Goal: Find contact information: Find contact information

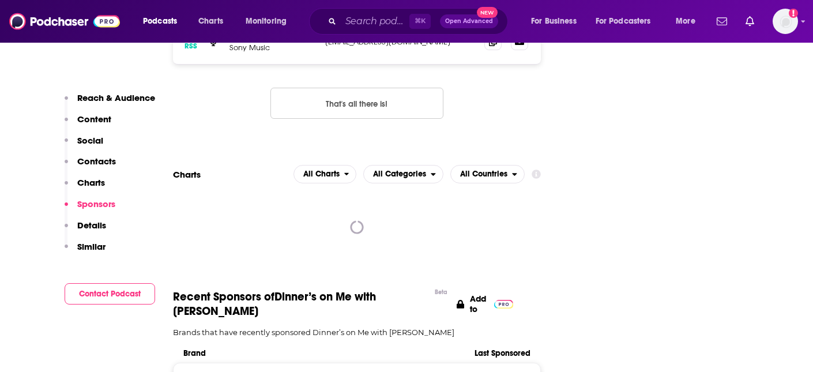
scroll to position [1146, 0]
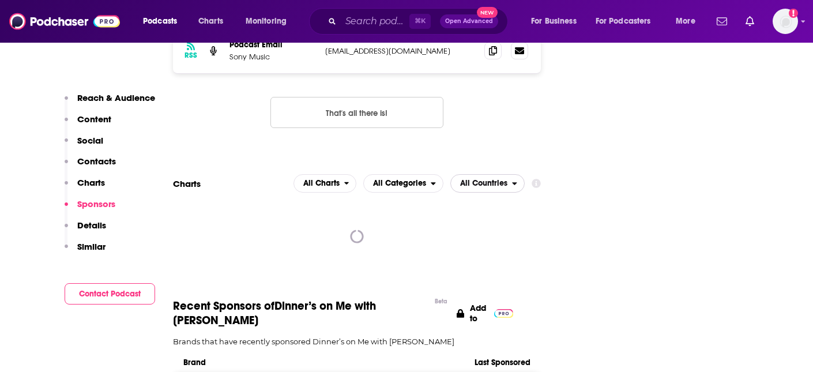
click at [474, 179] on span "All Countries" at bounding box center [483, 183] width 47 height 8
click at [786, 23] on img "Logged in as emma.garth" at bounding box center [784, 21] width 25 height 25
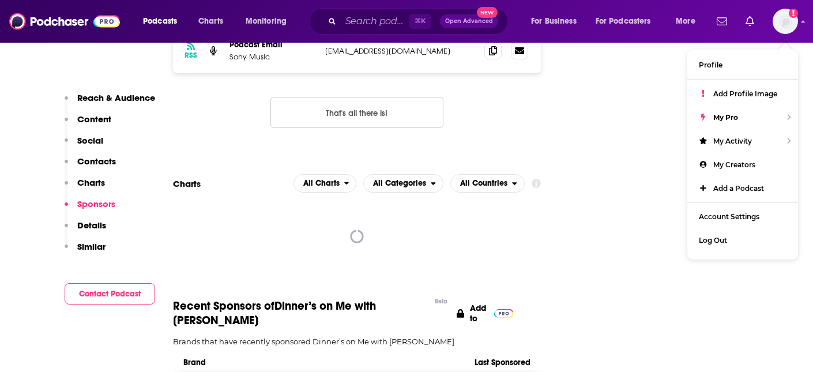
click at [529, 83] on div "RSS Podcast Email Sony Music [EMAIL_ADDRESS][DOMAIN_NAME] [EMAIL_ADDRESS][DOMAI…" at bounding box center [357, 87] width 368 height 119
